Goal: Information Seeking & Learning: Learn about a topic

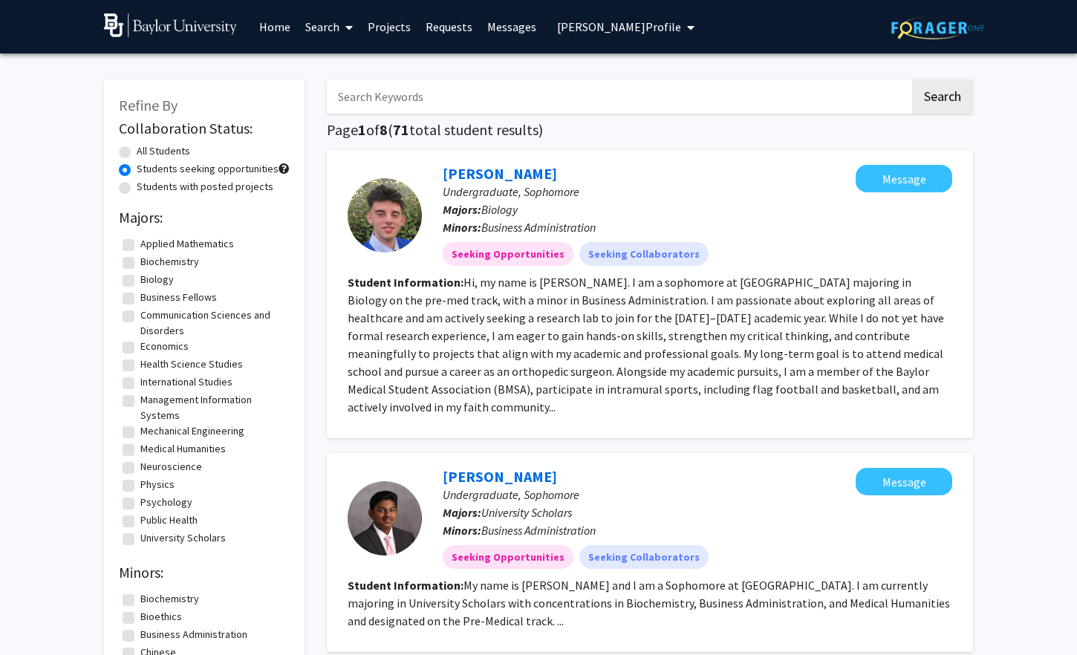
click at [734, 97] on input "Search Keywords" at bounding box center [618, 96] width 583 height 34
type input "ar"
click at [707, 503] on p "Majors: University Scholars" at bounding box center [649, 512] width 413 height 18
click at [489, 467] on link "[PERSON_NAME]" at bounding box center [500, 476] width 114 height 19
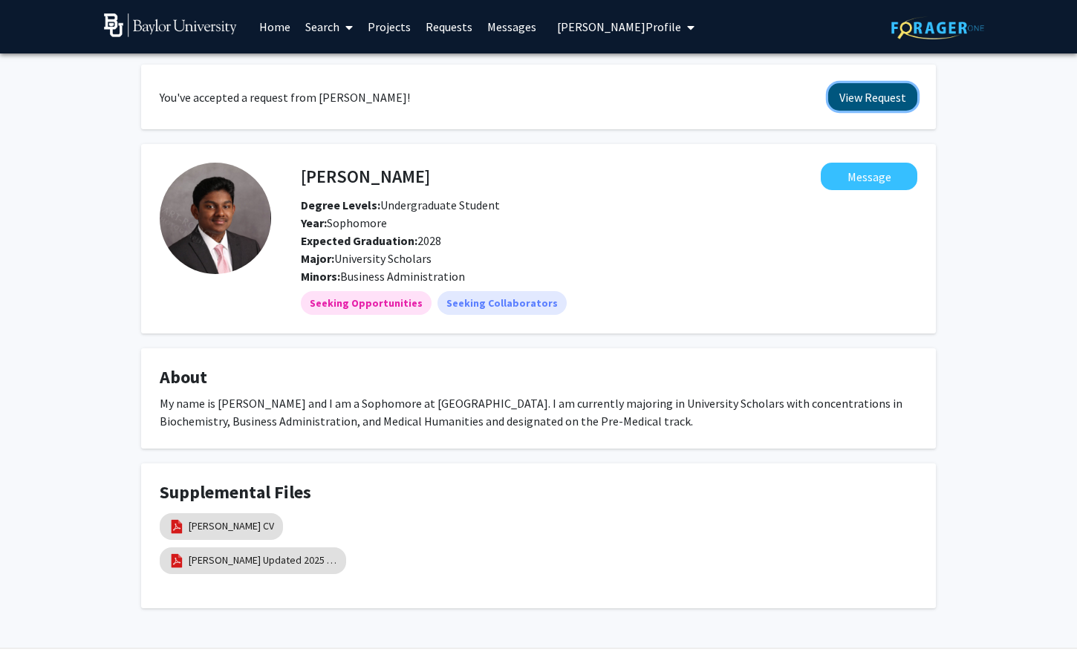
click at [849, 100] on button "View Request" at bounding box center [872, 96] width 89 height 27
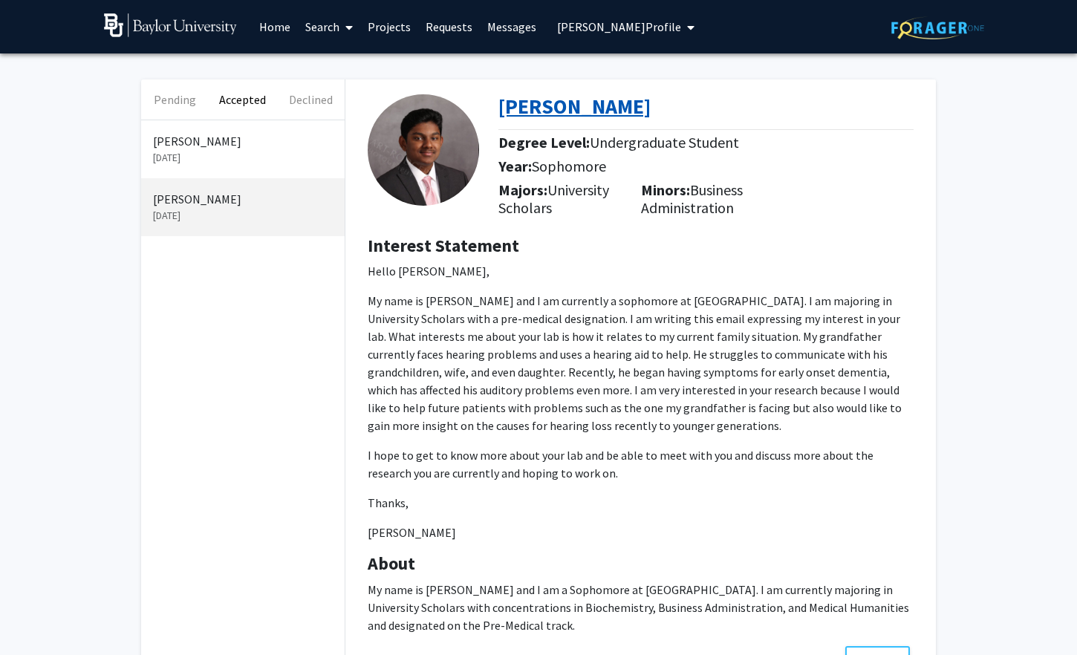
click at [589, 118] on b "[PERSON_NAME]" at bounding box center [574, 106] width 152 height 27
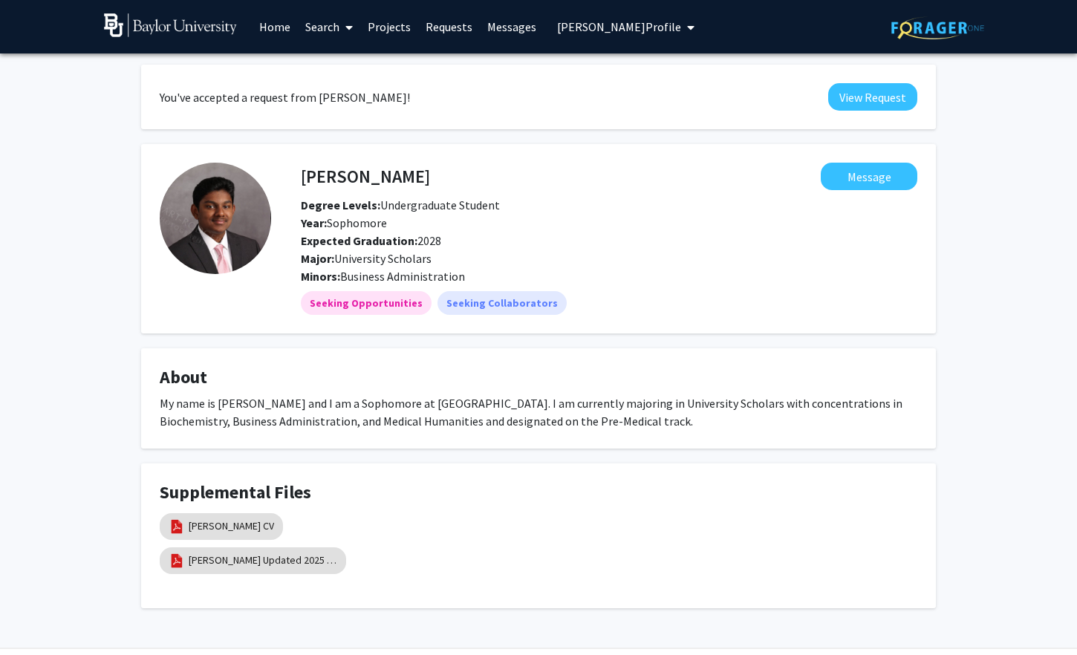
click at [394, 33] on link "Projects" at bounding box center [389, 27] width 58 height 52
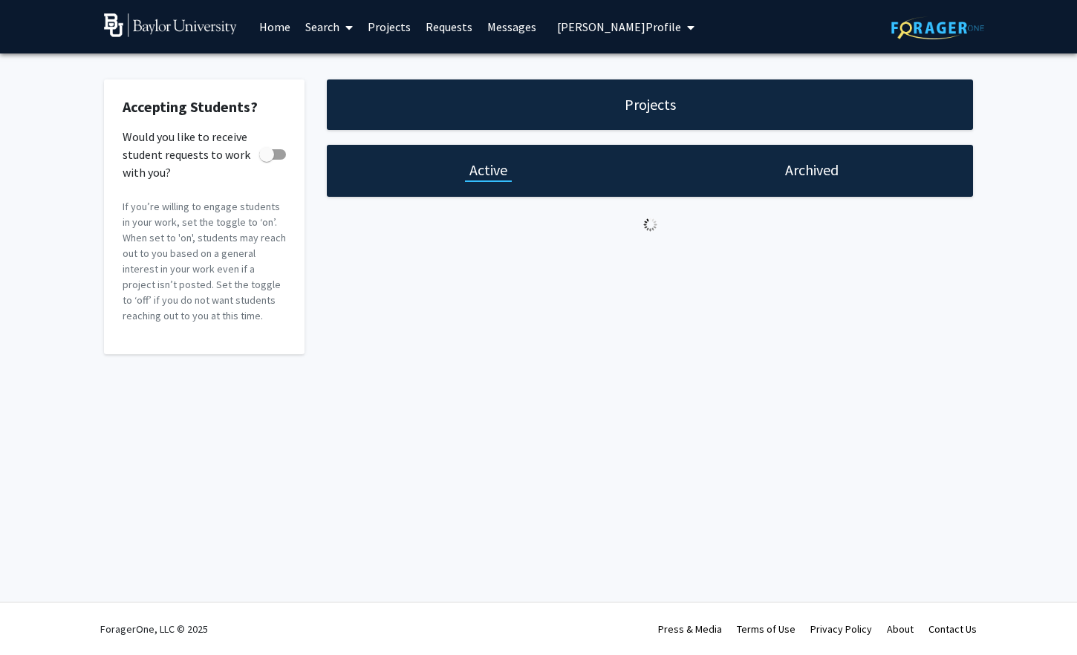
checkbox input "true"
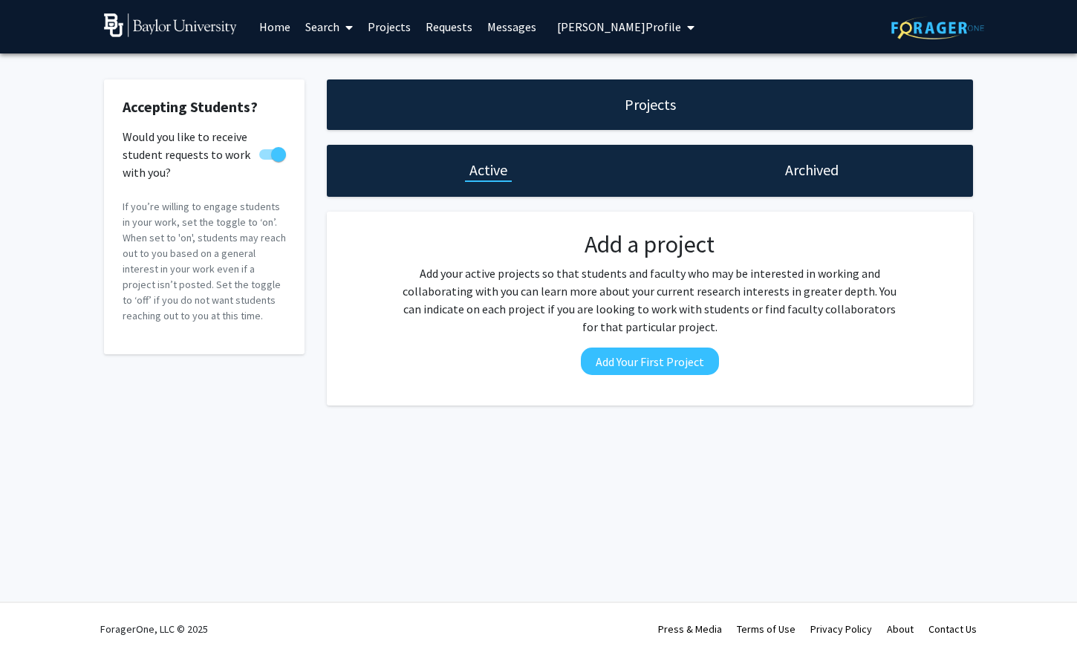
click at [459, 29] on link "Requests" at bounding box center [449, 27] width 62 height 52
